Goal: Navigation & Orientation: Find specific page/section

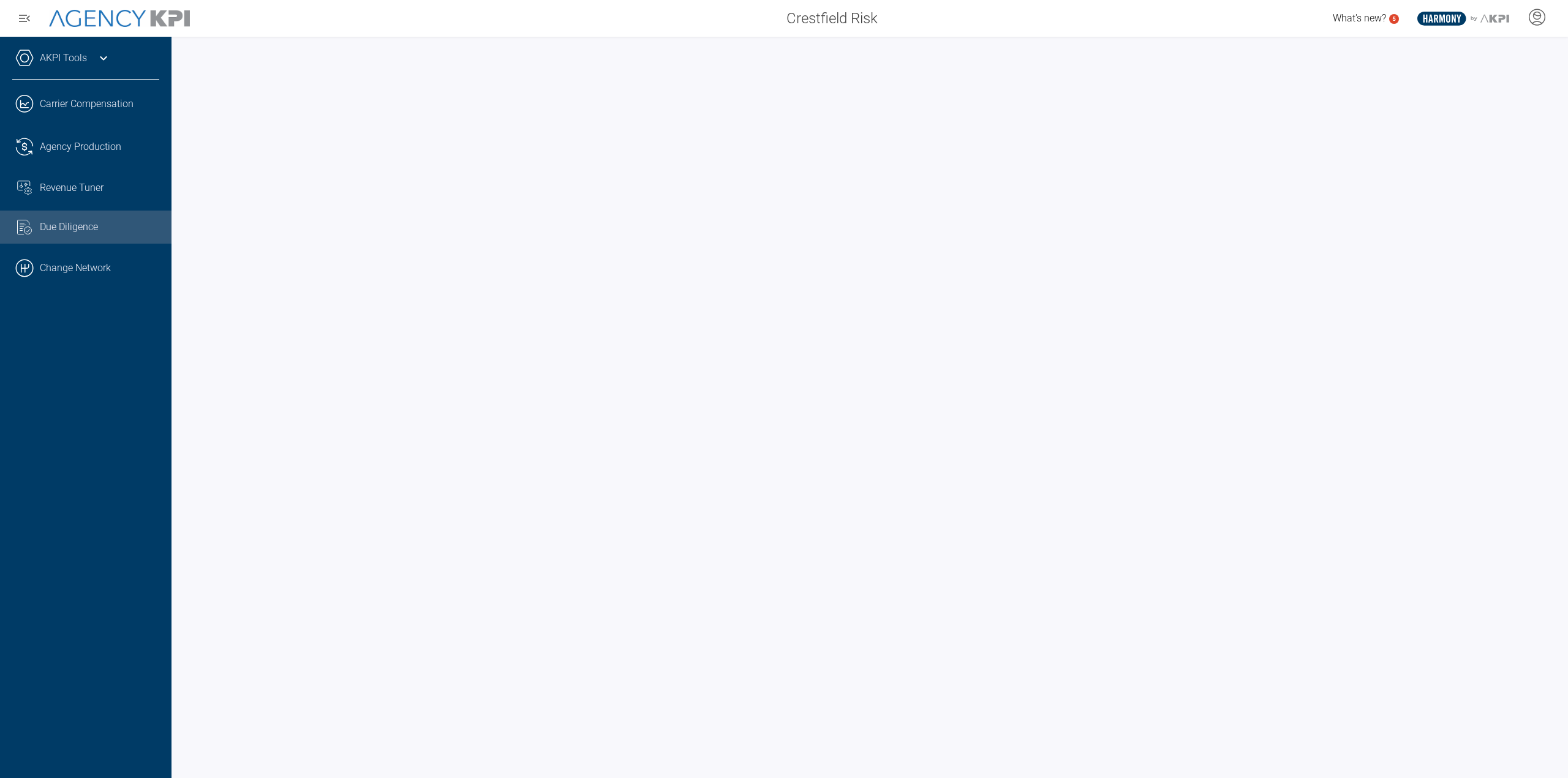
click at [56, 56] on link "AKPI Tools" at bounding box center [63, 57] width 47 height 15
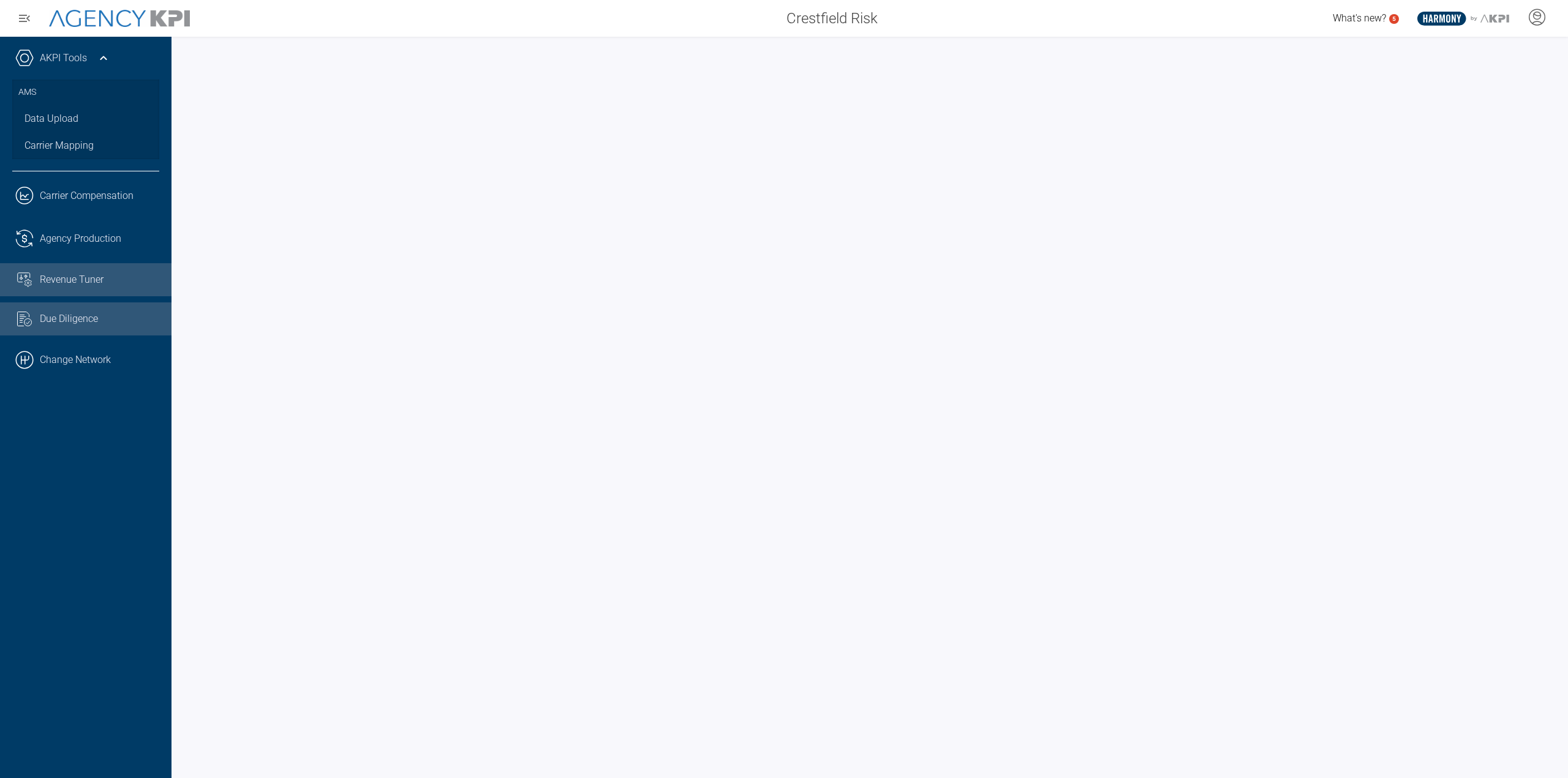
click at [64, 269] on link "Revenue Tuner" at bounding box center [86, 280] width 171 height 33
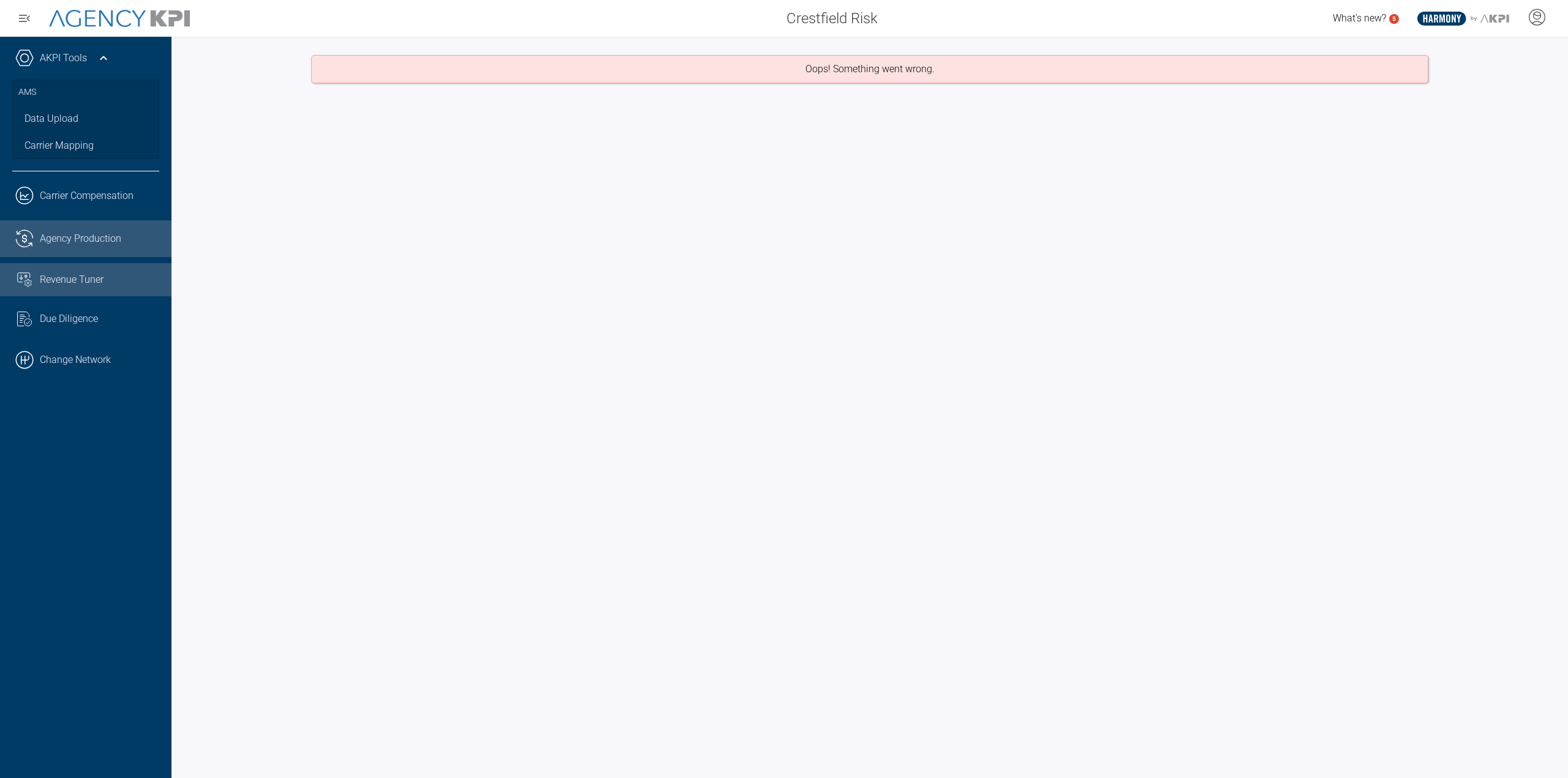
click at [58, 245] on span "Agency Production" at bounding box center [81, 238] width 82 height 15
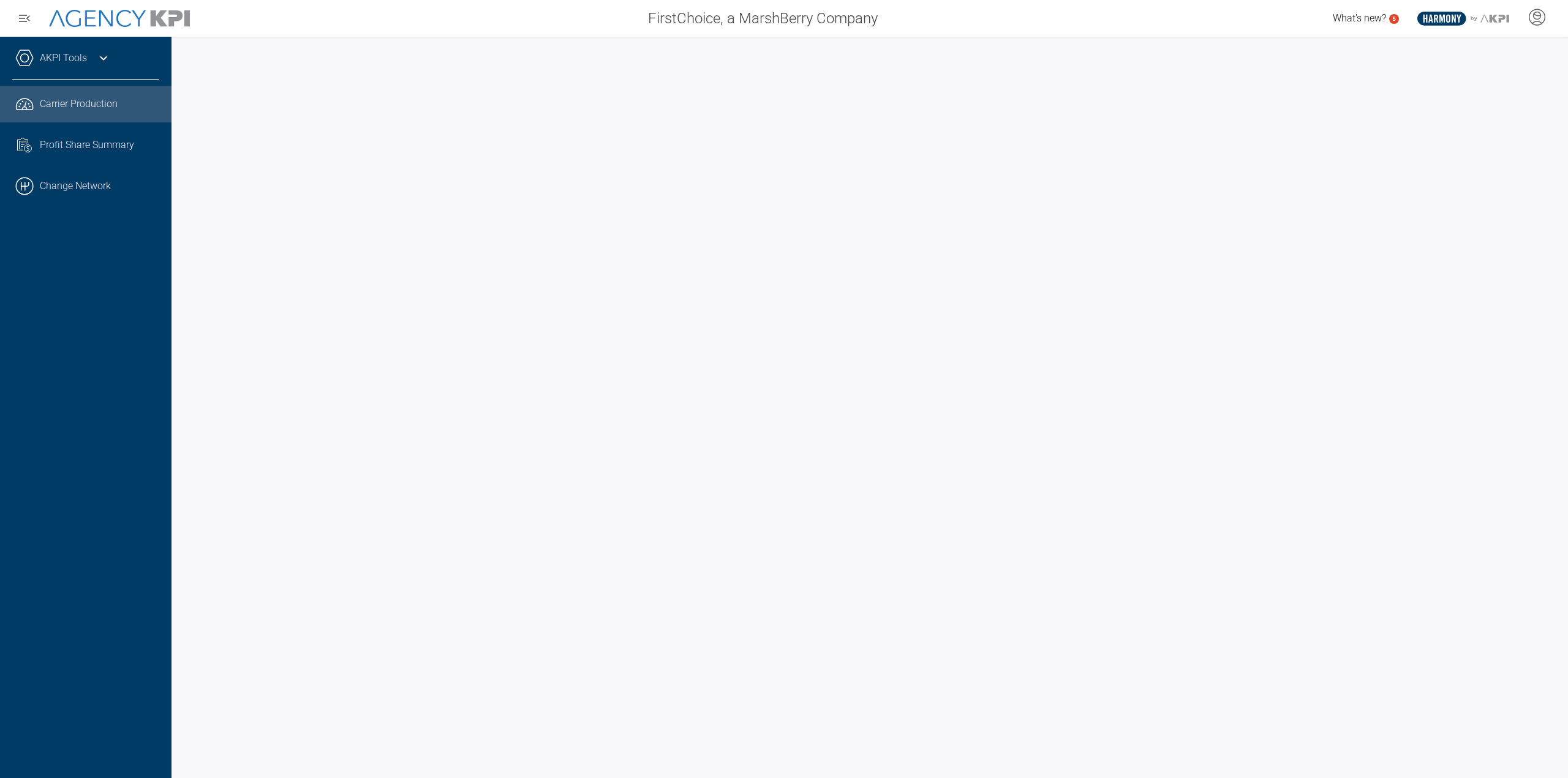
click at [86, 54] on link "AKPI Tools" at bounding box center [63, 57] width 47 height 15
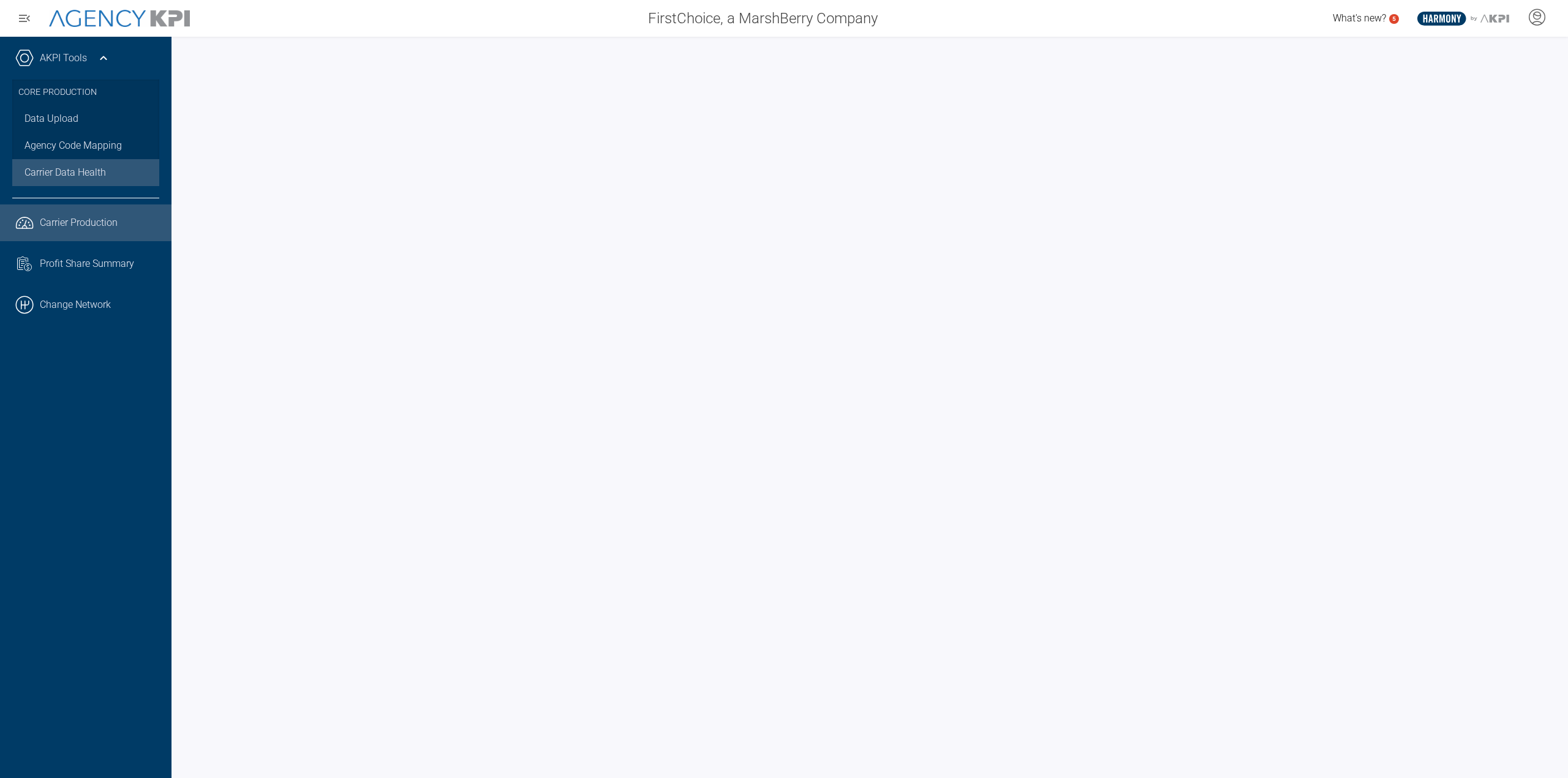
click at [98, 179] on span "Carrier Data Health" at bounding box center [65, 172] width 82 height 15
